Goal: Information Seeking & Learning: Learn about a topic

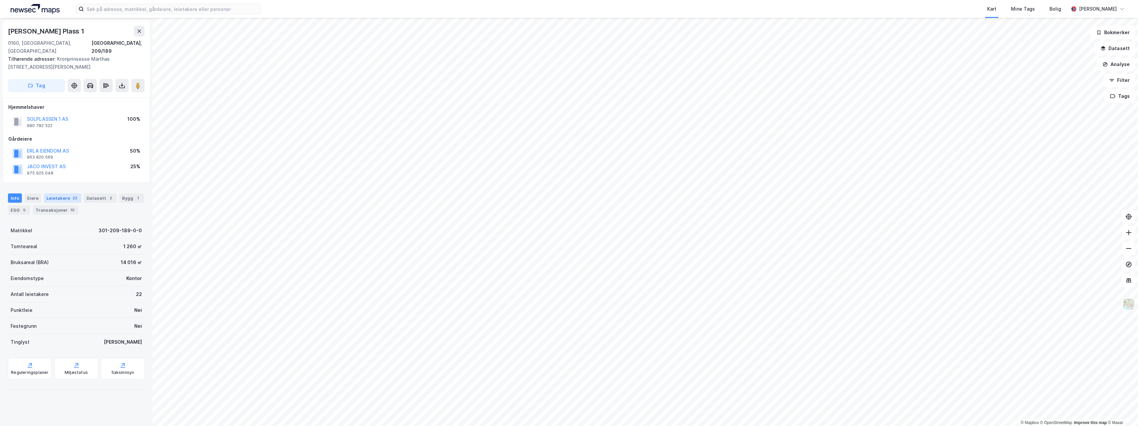
click at [71, 195] on div "22" at bounding box center [74, 198] width 7 height 7
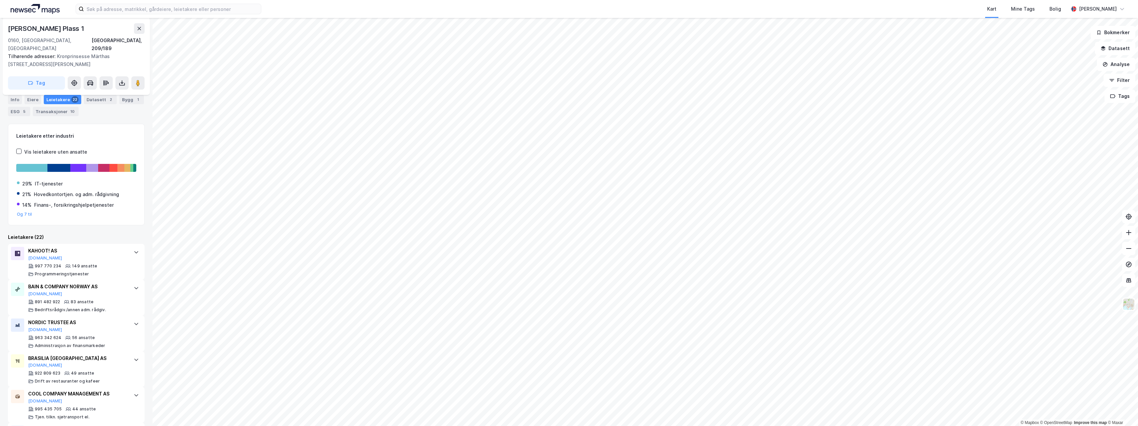
scroll to position [99, 0]
click at [119, 8] on input at bounding box center [172, 9] width 177 height 10
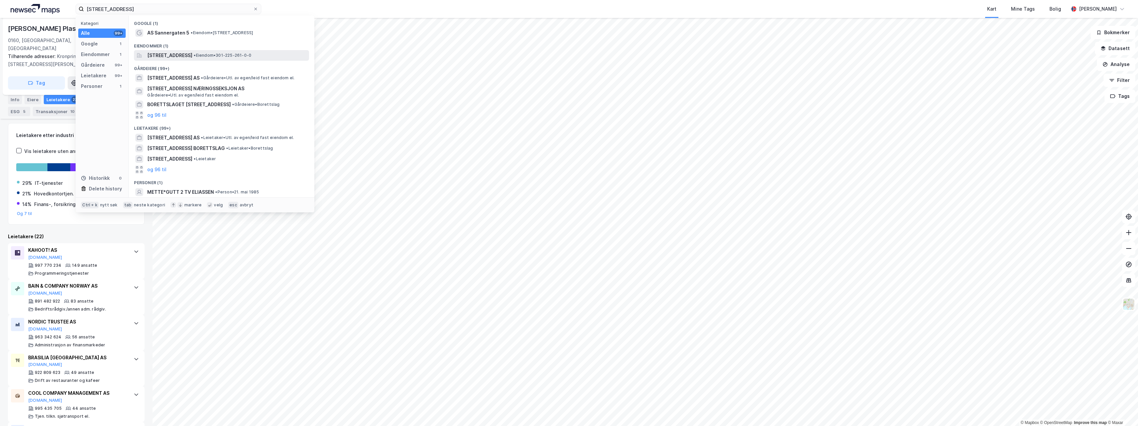
click at [165, 53] on span "[STREET_ADDRESS]" at bounding box center [169, 55] width 45 height 8
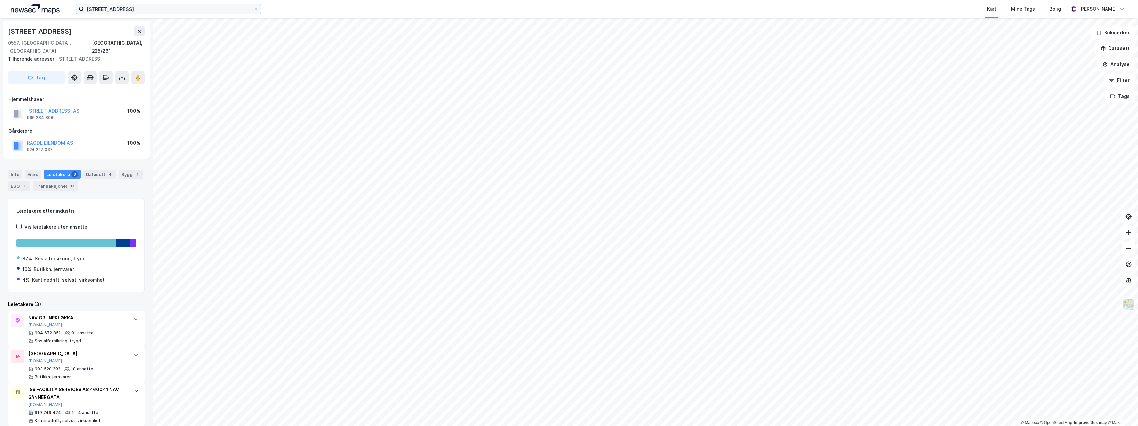
click at [133, 8] on input "[STREET_ADDRESS]" at bounding box center [168, 9] width 169 height 10
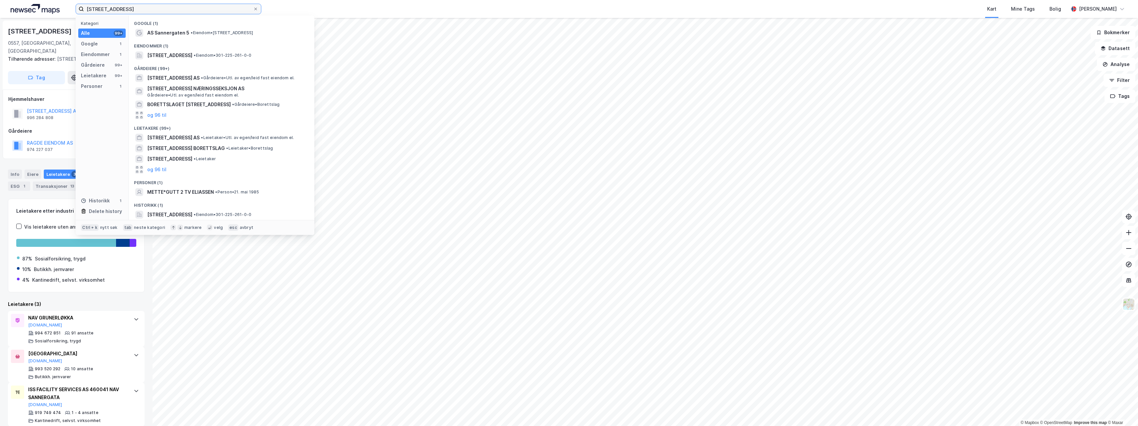
click at [133, 8] on input "[STREET_ADDRESS]" at bounding box center [168, 9] width 169 height 10
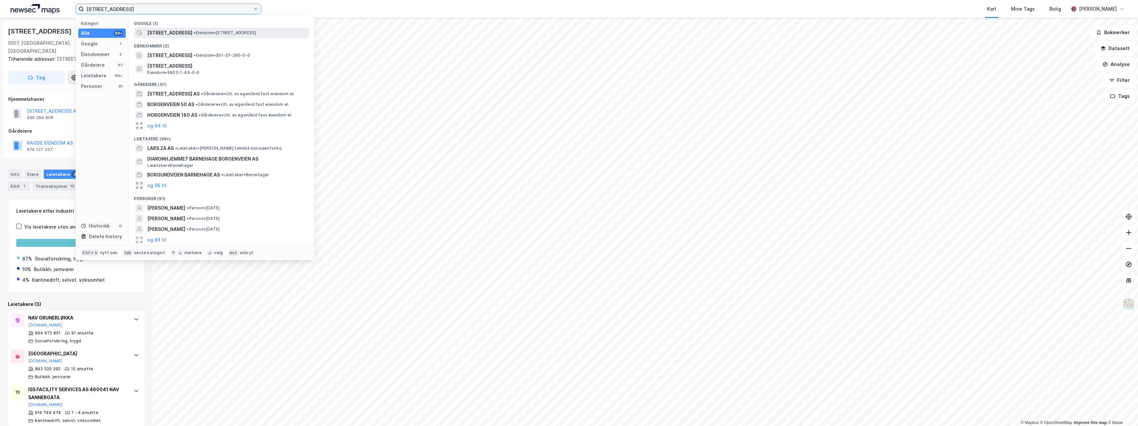
type input "[STREET_ADDRESS]"
click at [178, 33] on span "[STREET_ADDRESS]" at bounding box center [169, 33] width 45 height 8
